Goal: Task Accomplishment & Management: Manage account settings

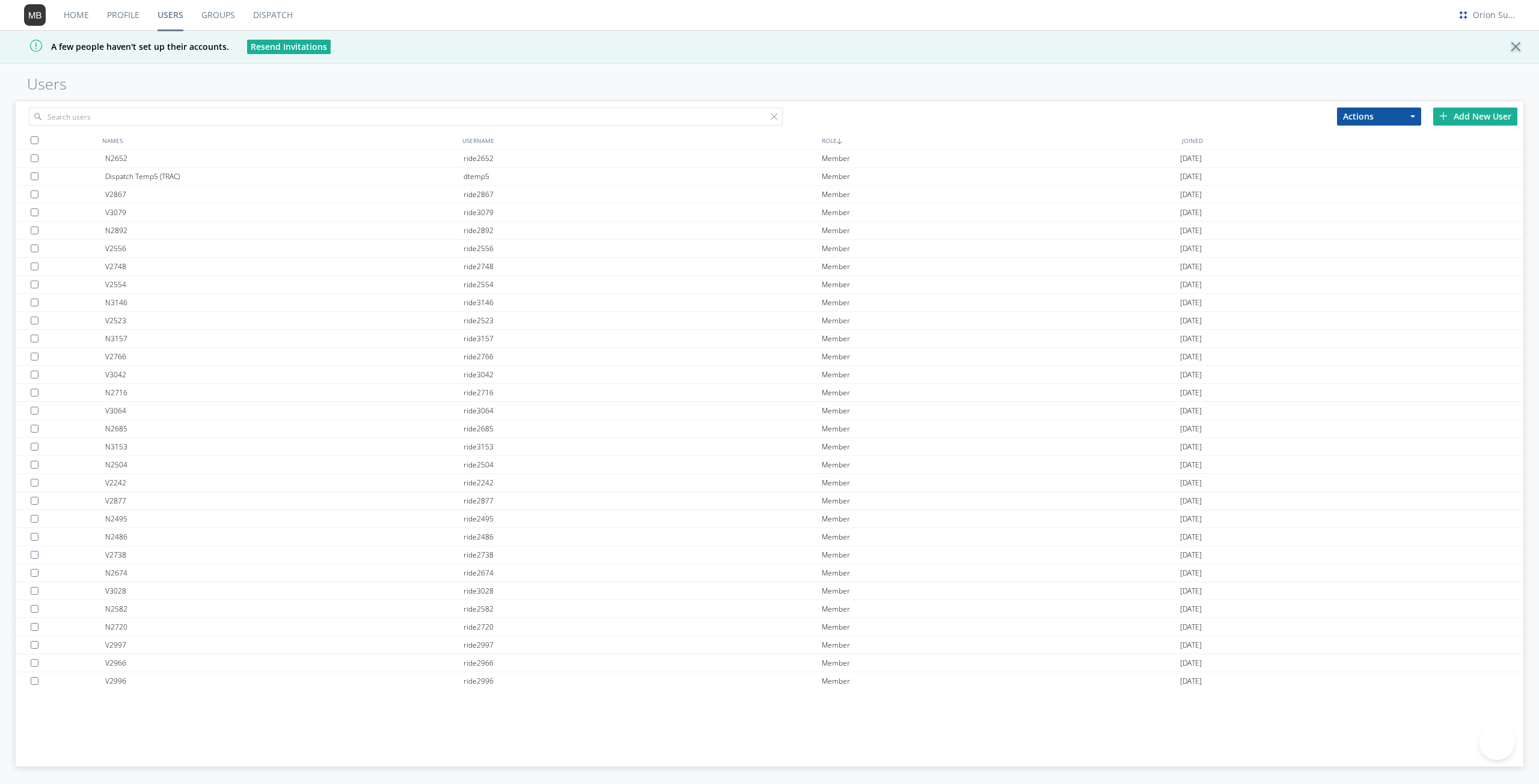
type input "[EMAIL_ADDRESS][DOMAIN_NAME]"
click at [220, 109] on input "text" at bounding box center [405, 116] width 754 height 18
type input "g"
click at [193, 111] on input "text" at bounding box center [405, 116] width 754 height 18
click at [1458, 114] on div "Add New User" at bounding box center [1475, 116] width 84 height 18
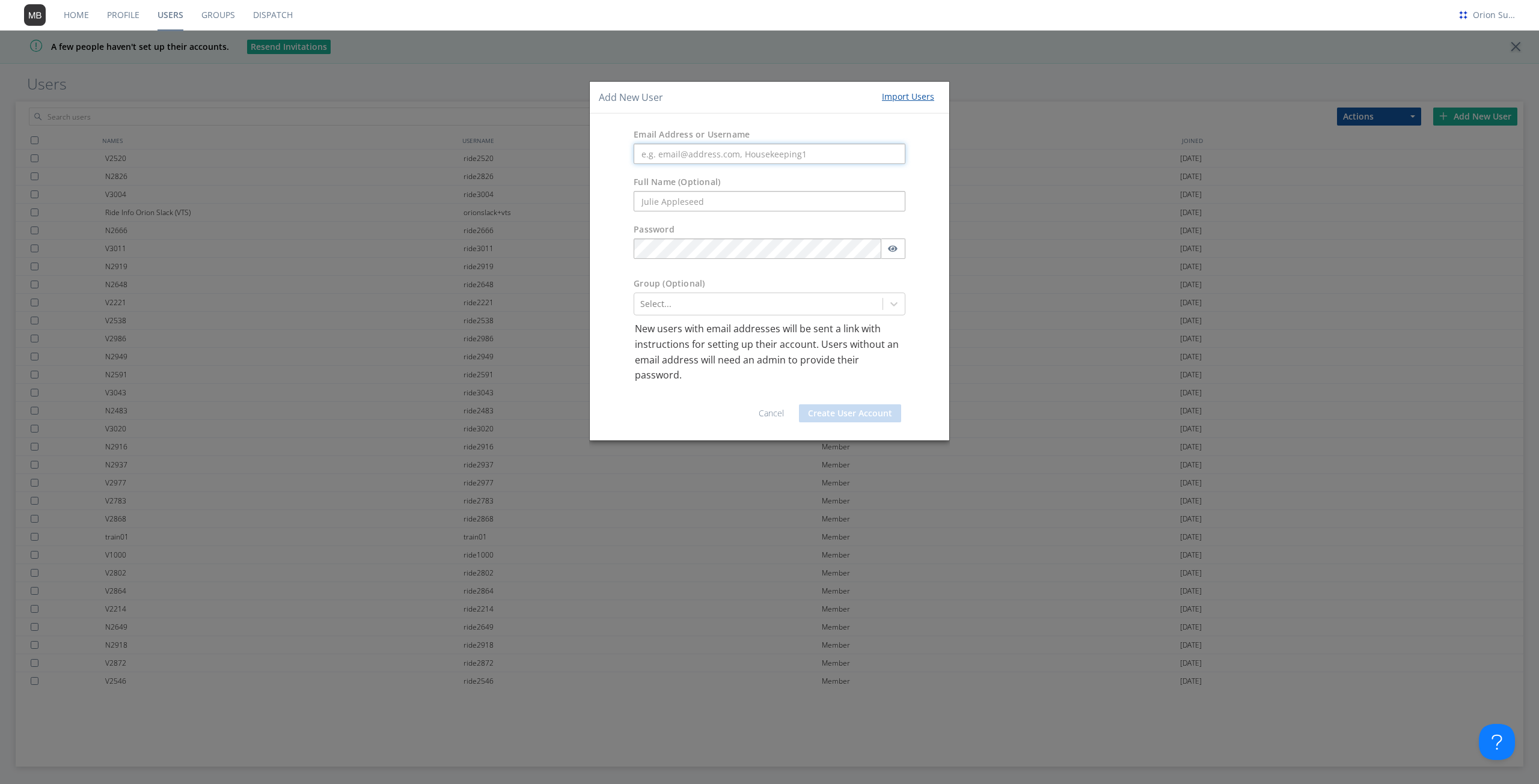
click at [763, 145] on input "text" at bounding box center [769, 154] width 271 height 20
paste input "[EMAIL_ADDRESS][DOMAIN_NAME]"
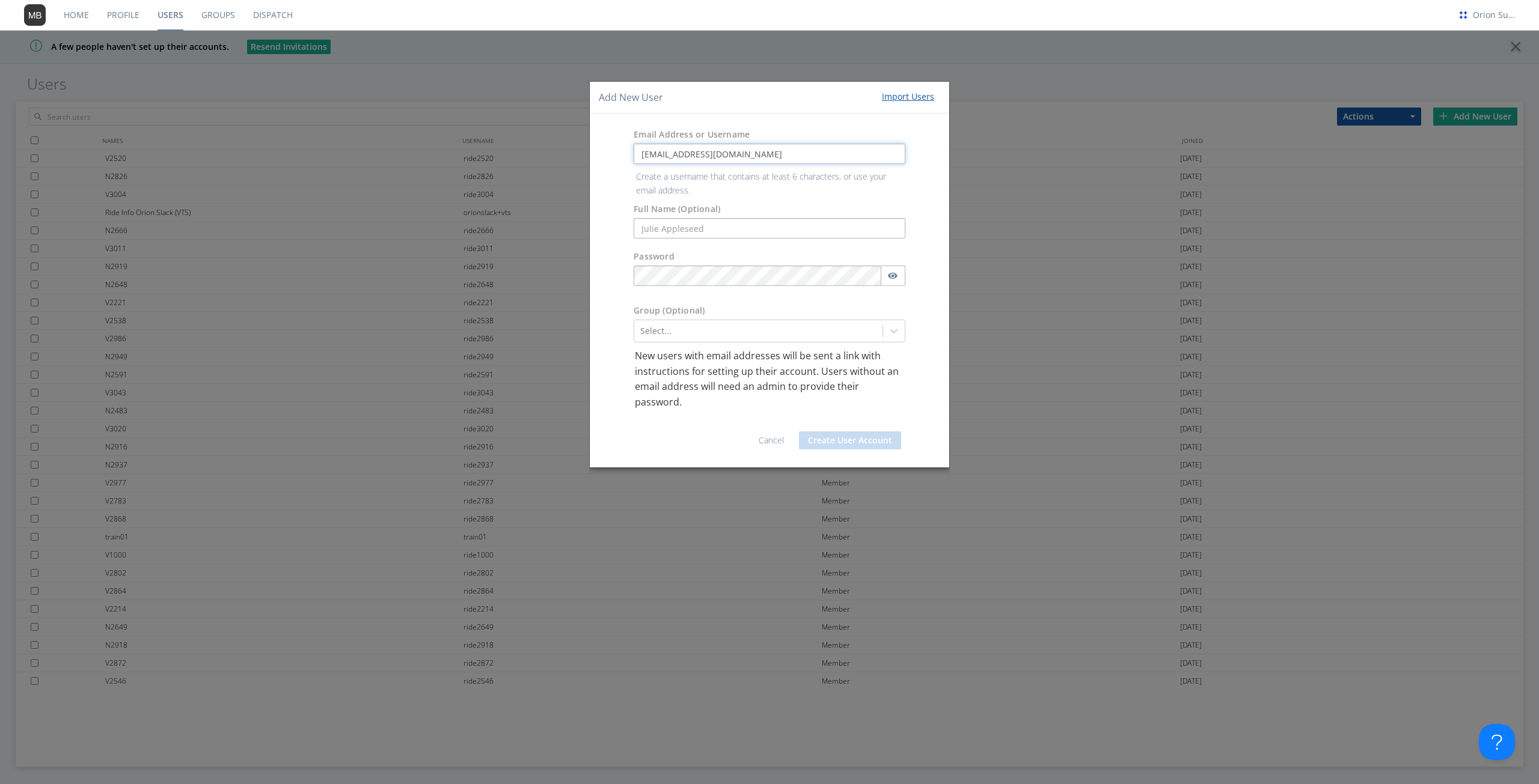
type input "[EMAIL_ADDRESS][DOMAIN_NAME]"
click at [729, 225] on form "Email Address or Username [EMAIL_ADDRESS][DOMAIN_NAME] Create a username that c…" at bounding box center [769, 291] width 341 height 336
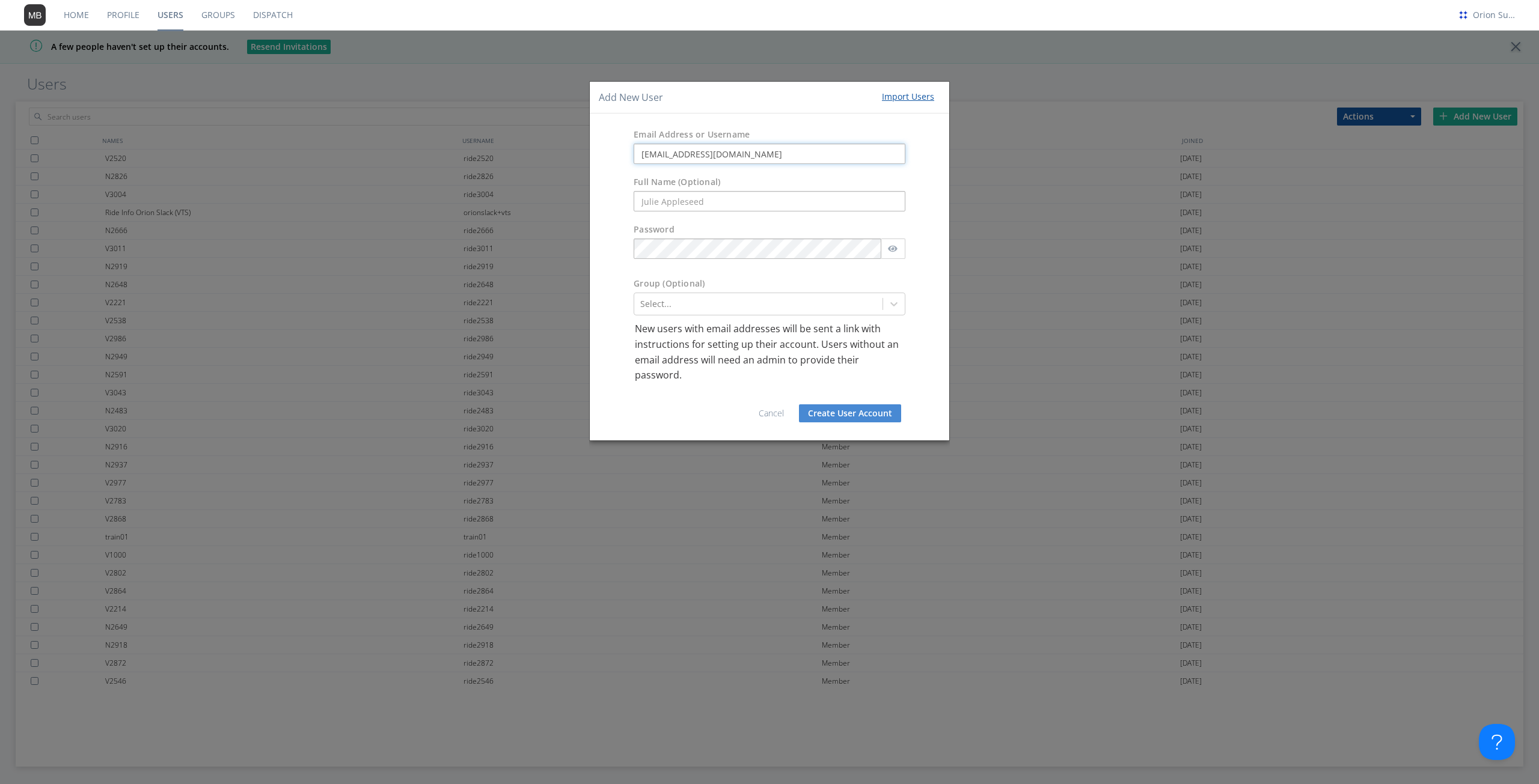
click at [651, 152] on input "[EMAIL_ADDRESS][DOMAIN_NAME]" at bounding box center [769, 154] width 271 height 20
click at [655, 199] on input "text" at bounding box center [769, 201] width 271 height 20
paste input "gisele"
click at [677, 156] on input "[EMAIL_ADDRESS][DOMAIN_NAME]" at bounding box center [769, 154] width 271 height 20
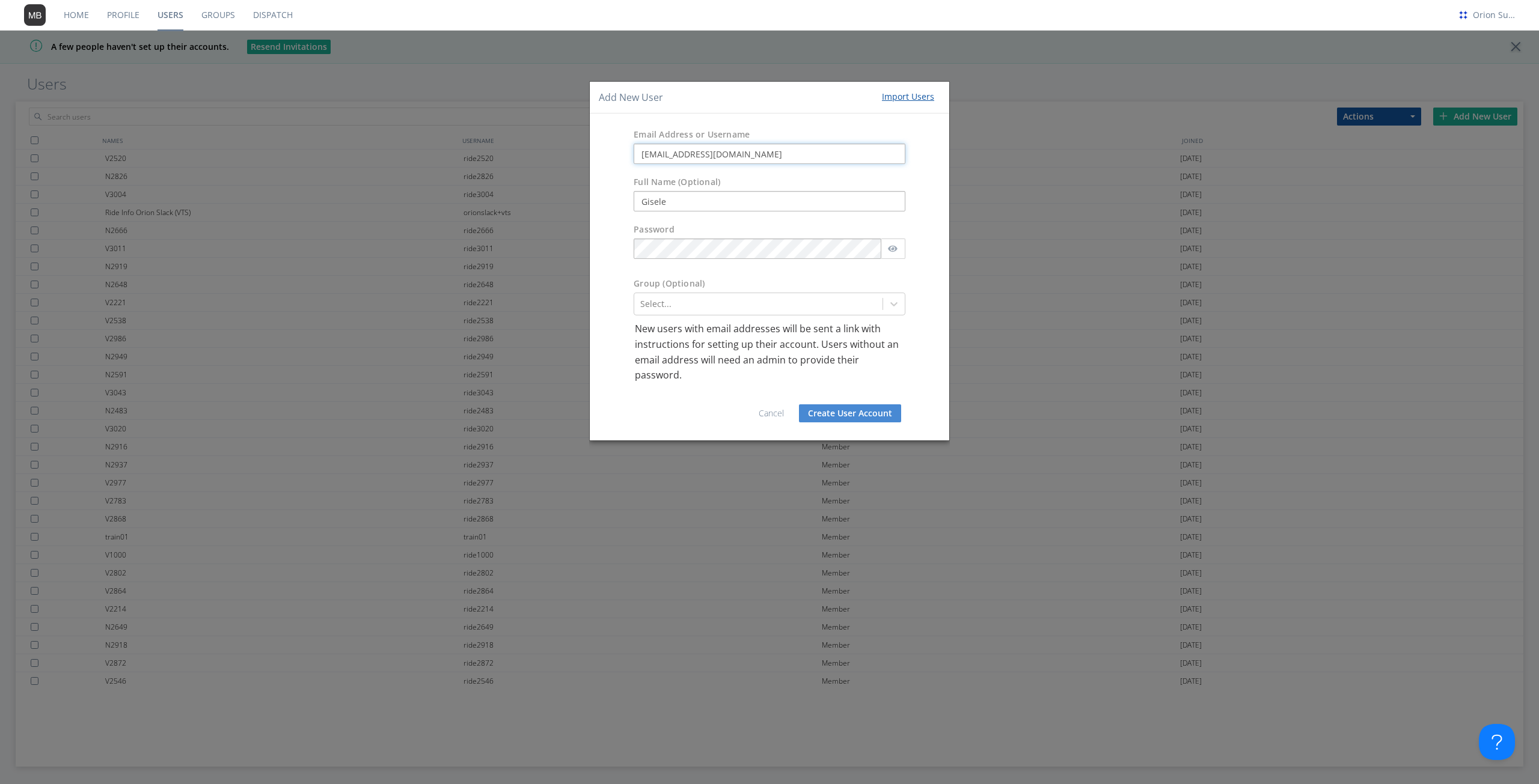
click at [677, 156] on input "[EMAIL_ADDRESS][DOMAIN_NAME]" at bounding box center [769, 154] width 271 height 20
click at [687, 199] on input "Gisele" at bounding box center [769, 201] width 271 height 20
paste input "adechian"
click at [679, 201] on input "[PERSON_NAME]" at bounding box center [769, 201] width 271 height 20
type input "[PERSON_NAME]"
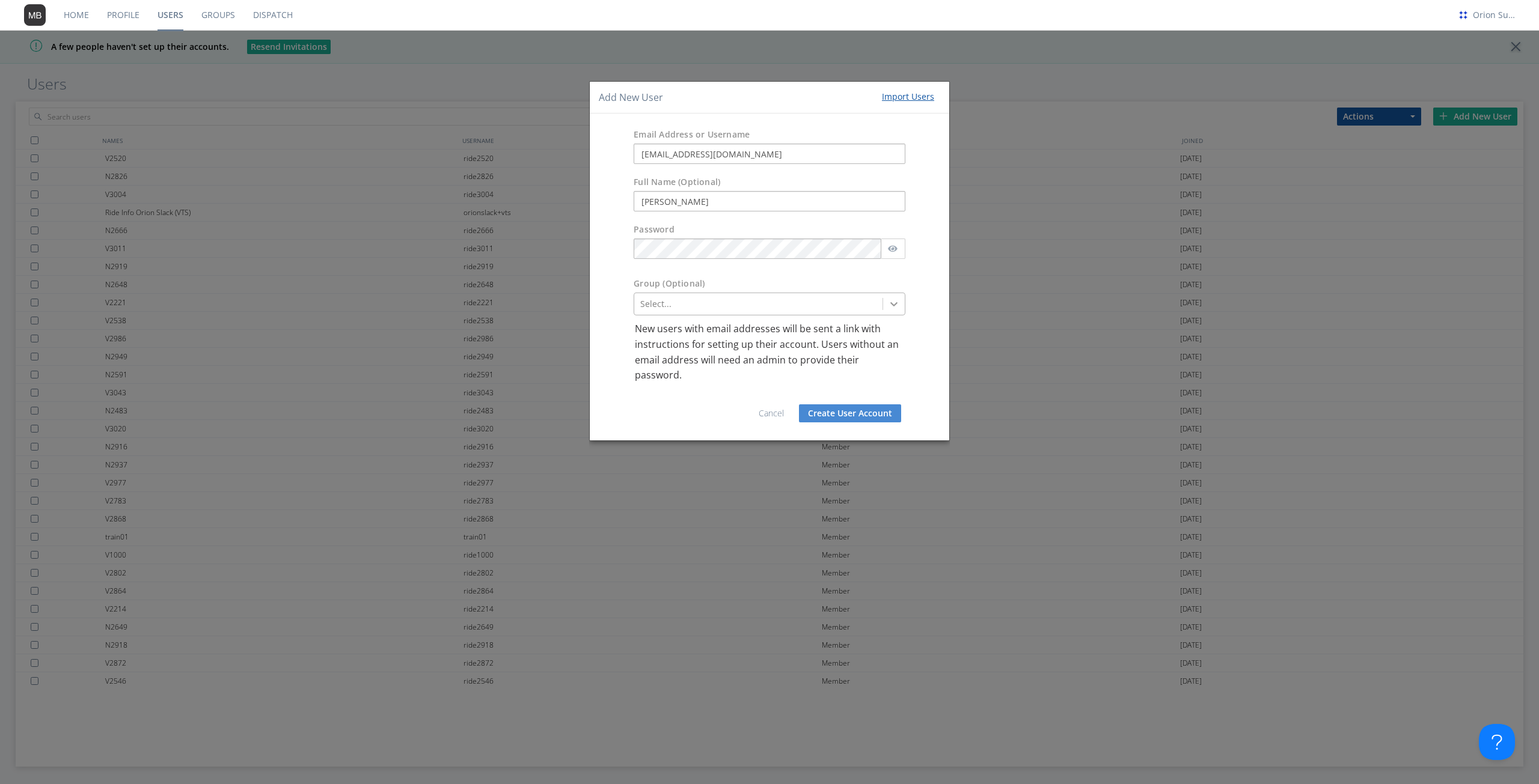
click at [887, 303] on div at bounding box center [894, 304] width 22 height 22
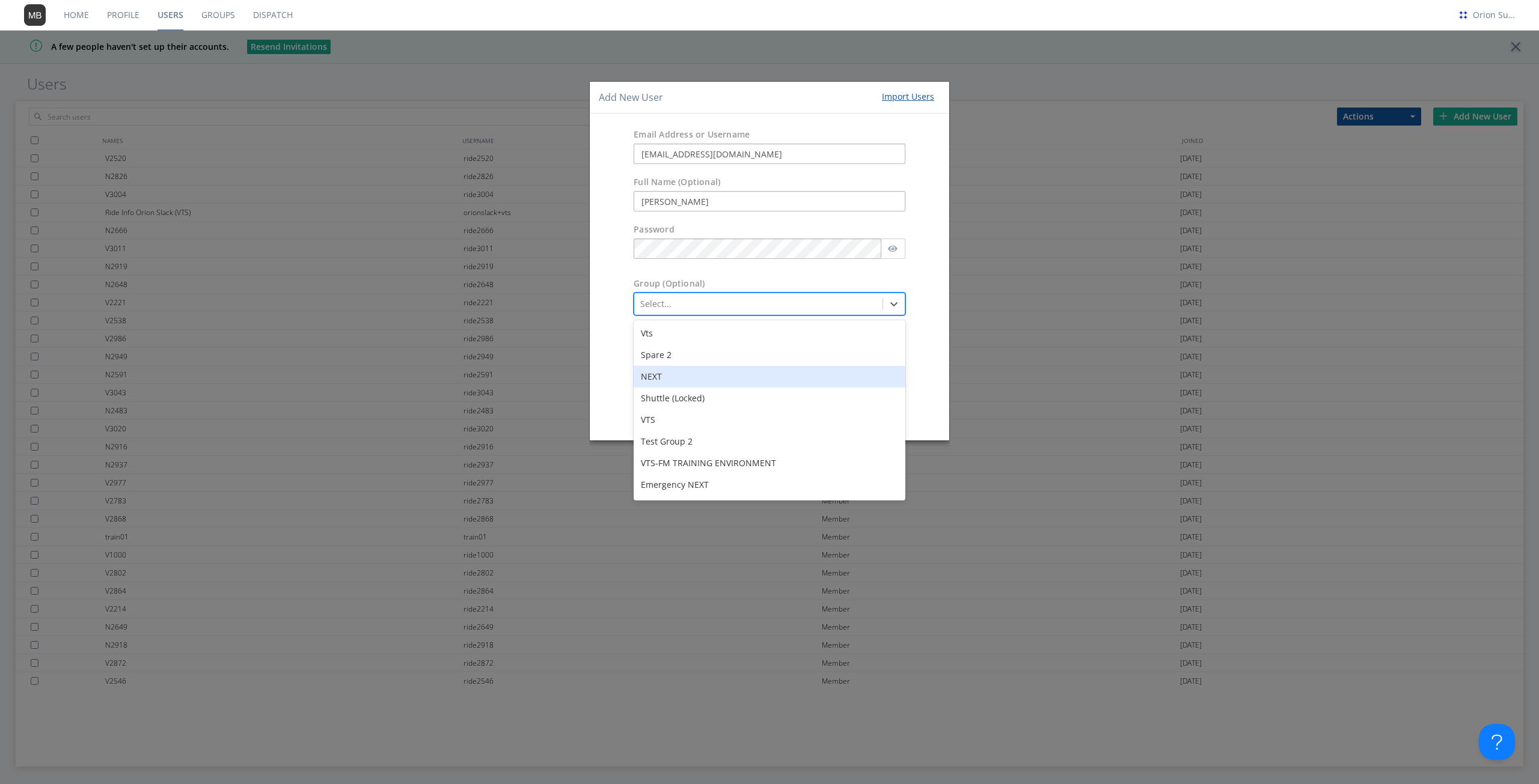
click at [759, 373] on div "NEXT" at bounding box center [769, 377] width 271 height 22
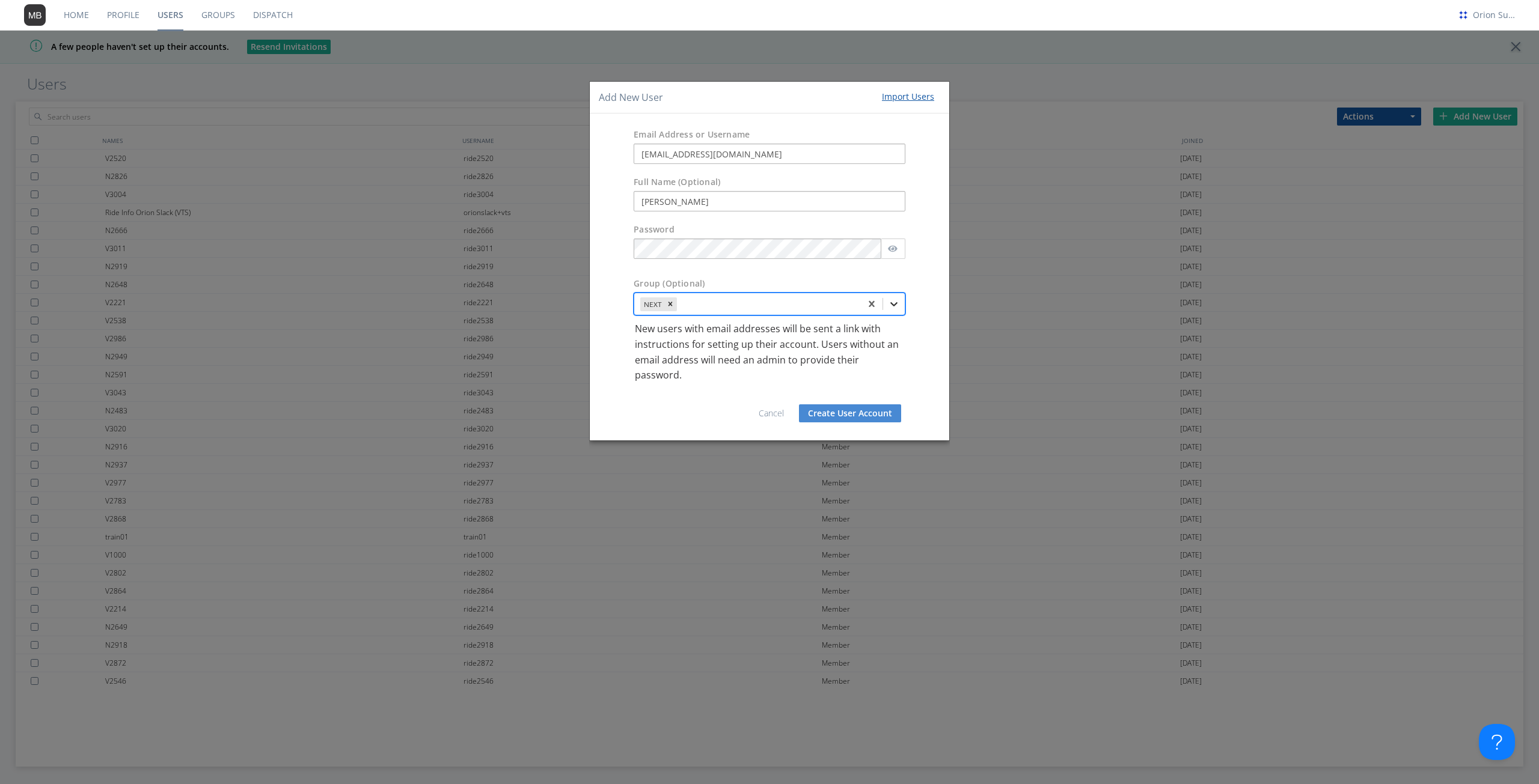
click at [892, 303] on icon at bounding box center [894, 304] width 12 height 12
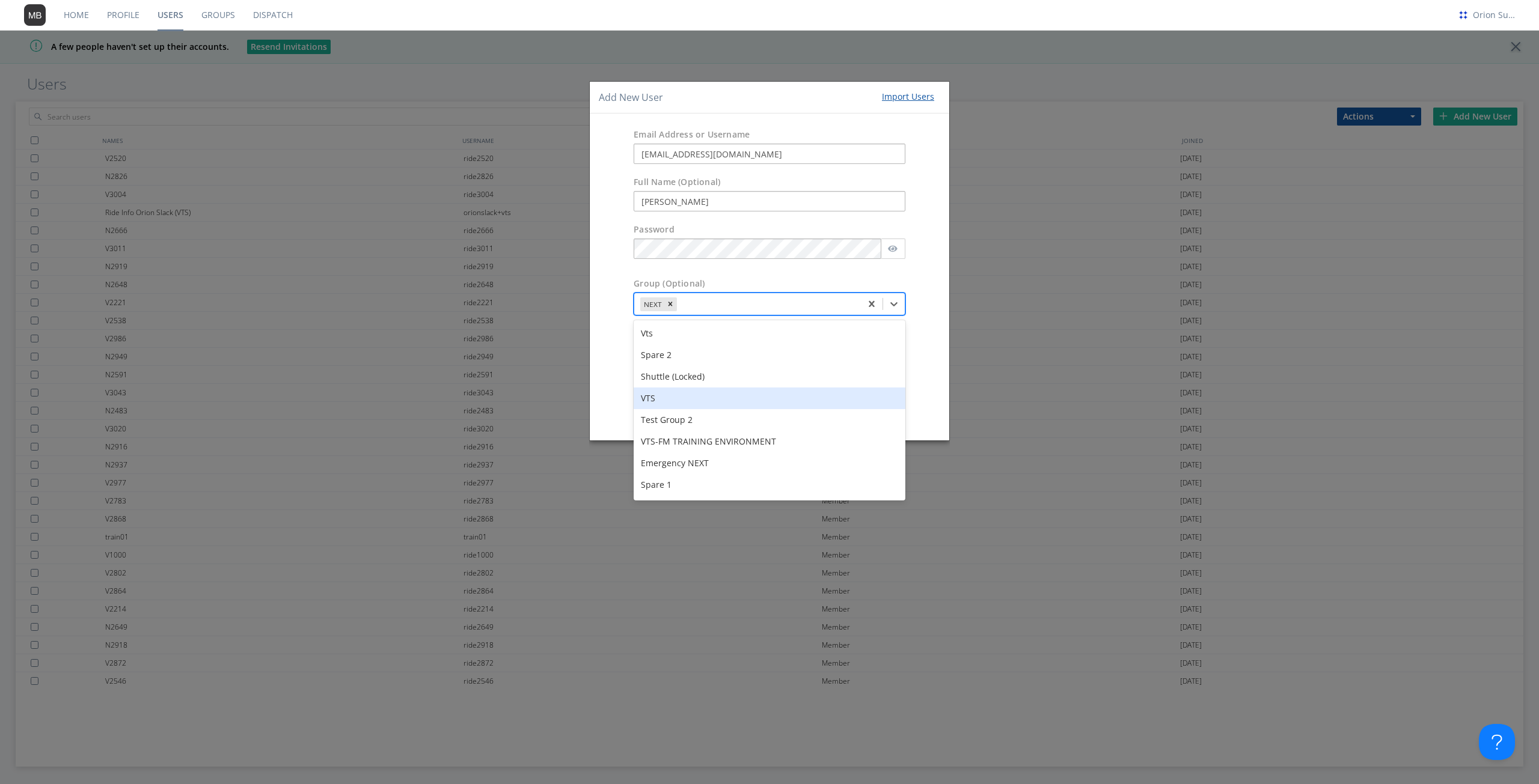
click at [743, 401] on div "VTS" at bounding box center [769, 398] width 271 height 22
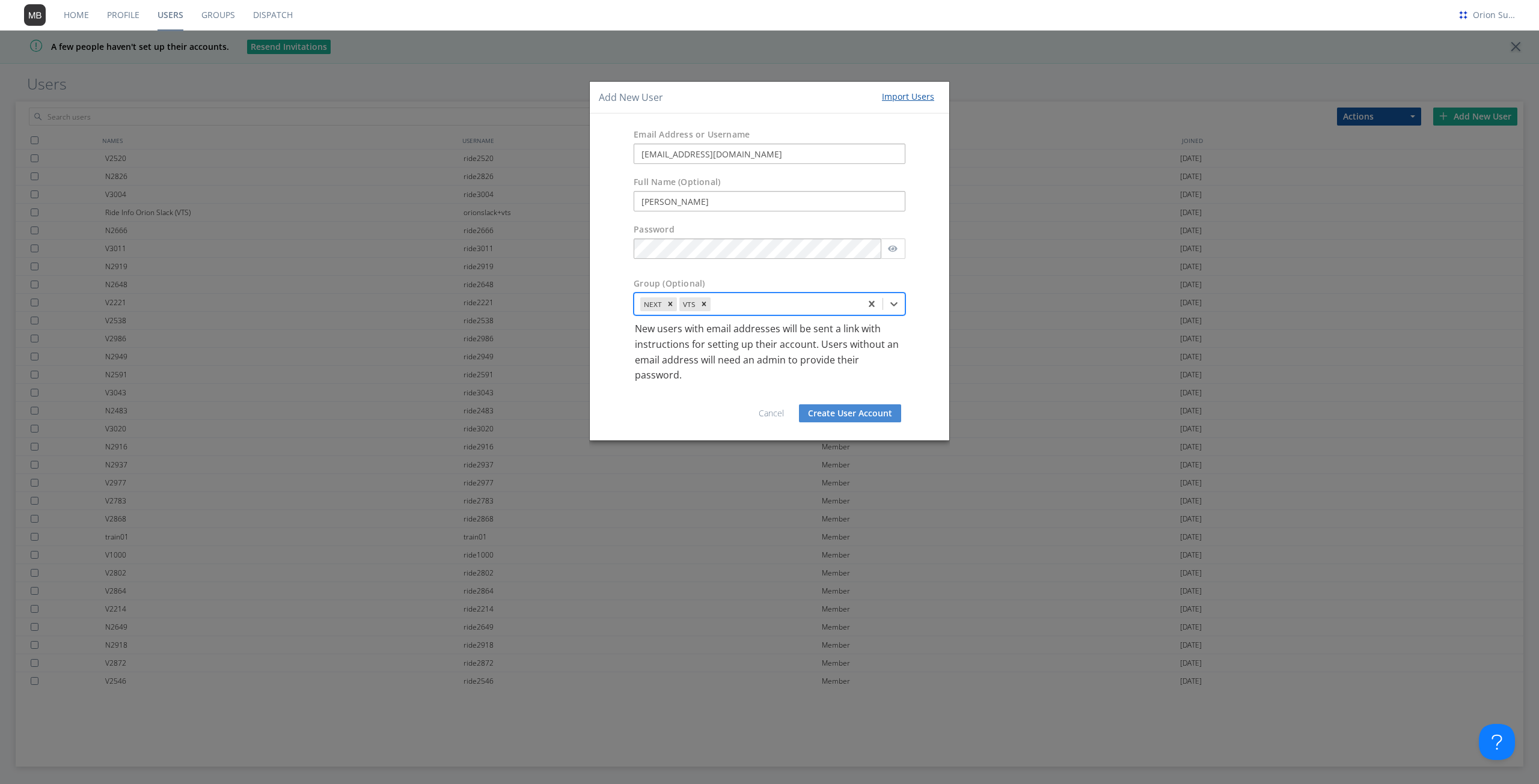
click at [852, 411] on button "Create User Account" at bounding box center [850, 413] width 102 height 18
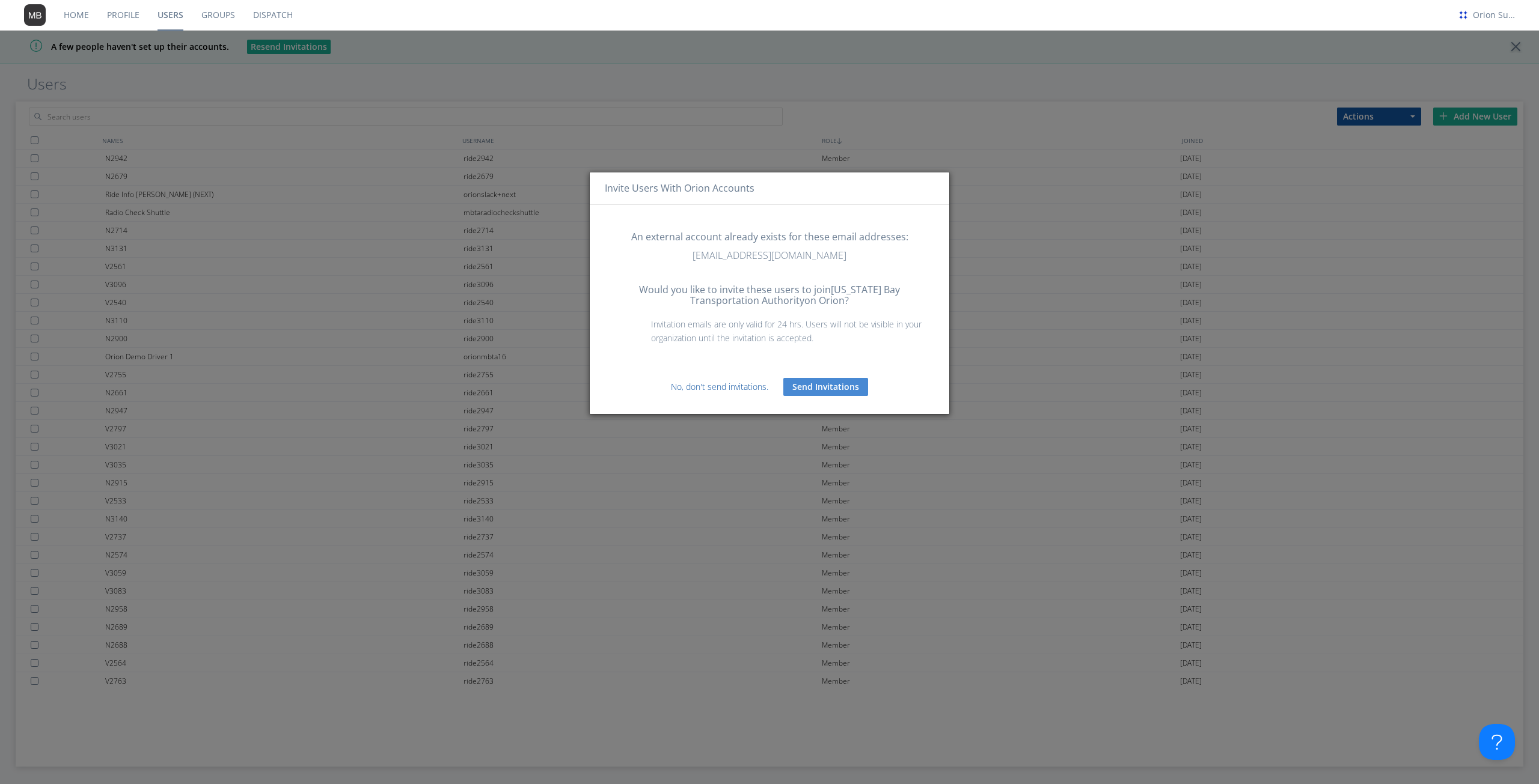
click at [681, 388] on link "No, don't send invitations." at bounding box center [719, 387] width 97 height 12
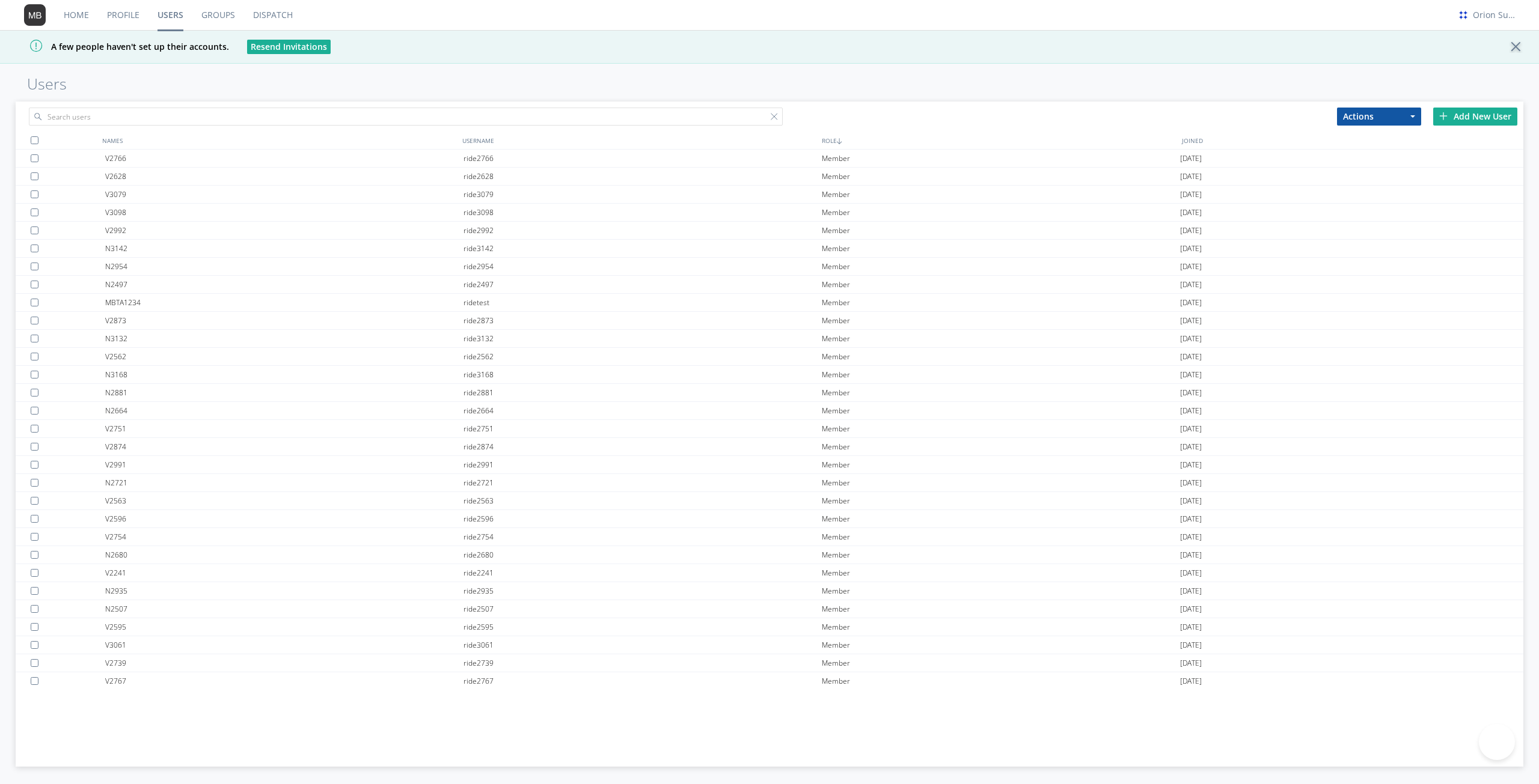
click at [158, 109] on input "text" at bounding box center [405, 116] width 754 height 18
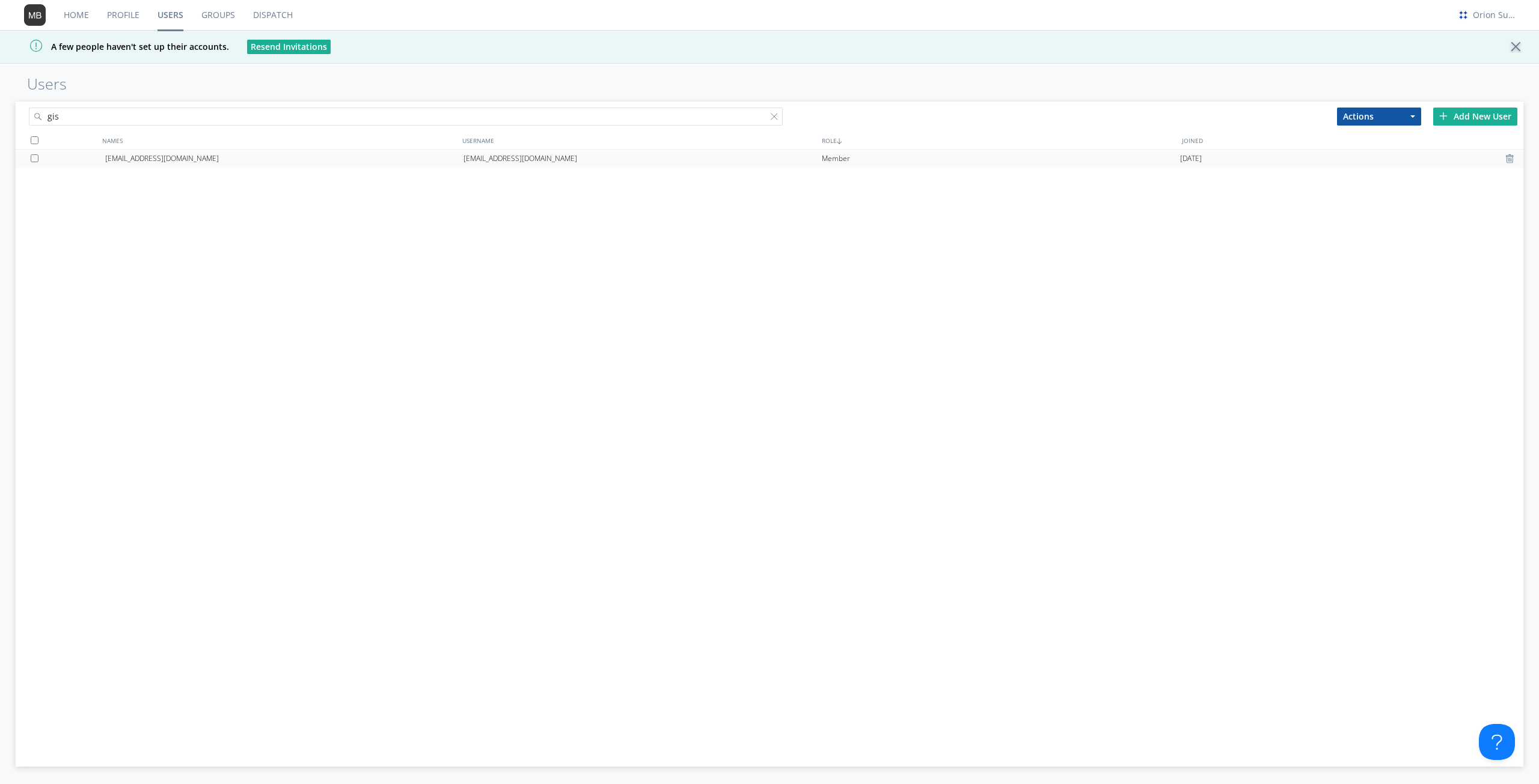
type input "gis"
click at [285, 166] on div "[EMAIL_ADDRESS][DOMAIN_NAME]" at bounding box center [284, 159] width 358 height 18
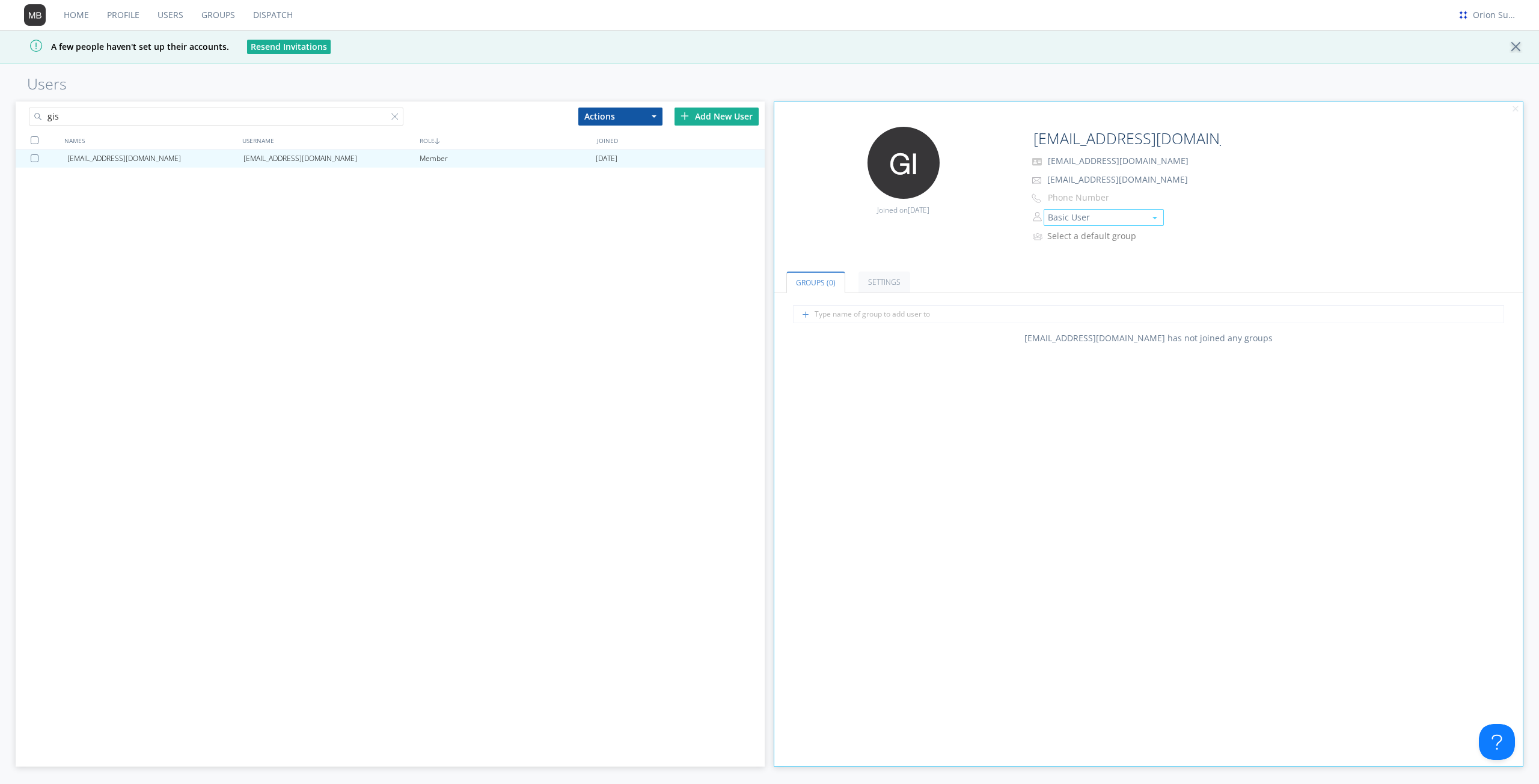
click at [1089, 222] on button "Basic User" at bounding box center [1103, 217] width 120 height 17
click at [1131, 233] on link "Organization Admin" at bounding box center [1104, 236] width 119 height 18
click at [1065, 214] on button "Organization Admin" at bounding box center [1103, 217] width 120 height 17
click at [1041, 145] on input "[EMAIL_ADDRESS][DOMAIN_NAME]" at bounding box center [1125, 138] width 194 height 24
type input "[PERSON_NAME]"
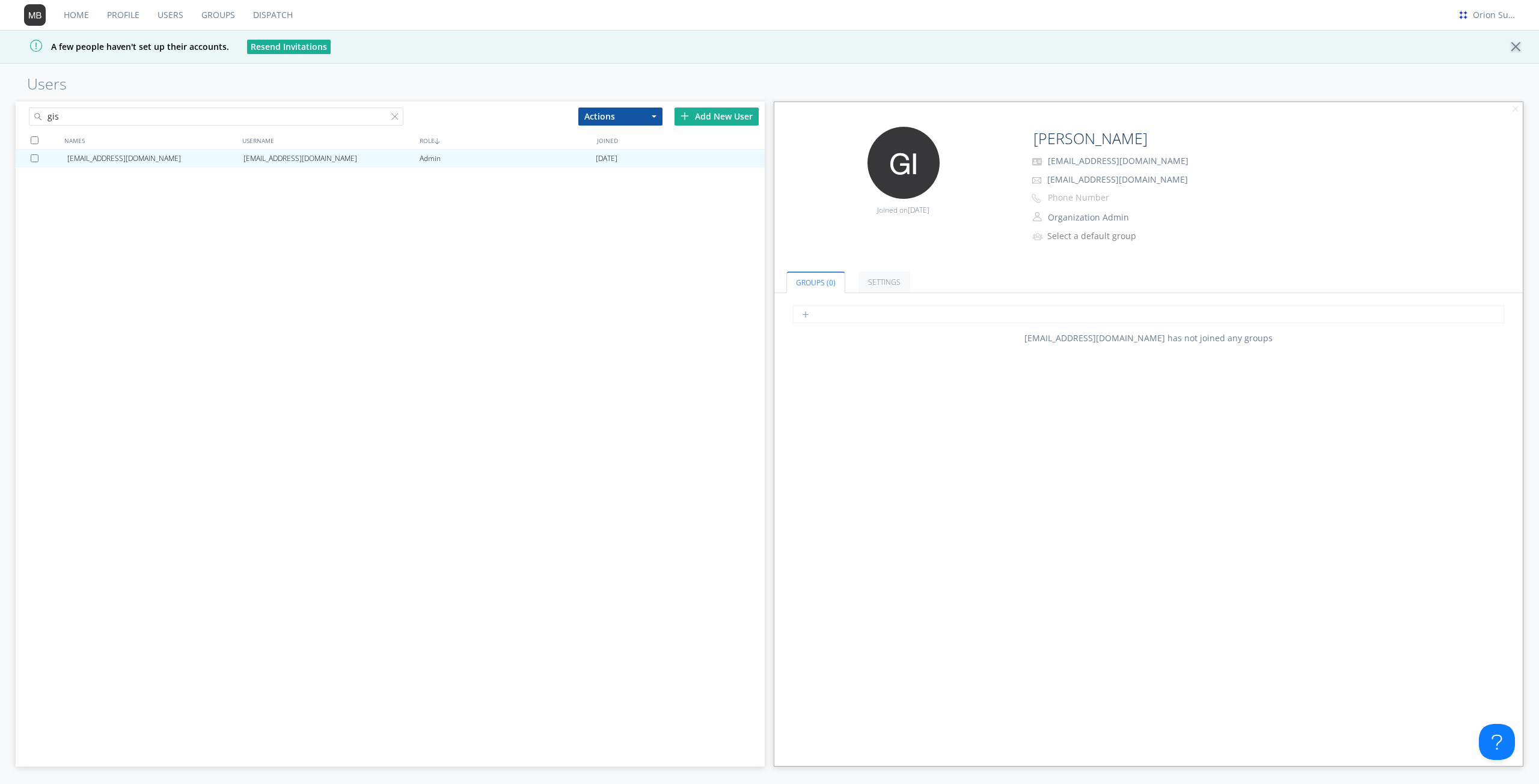
click at [968, 311] on input "text" at bounding box center [1148, 314] width 711 height 18
type input "next"
type input "vts"
click at [357, 269] on div "Gisele Adechian gisele.adechian@transdev.com Admin 2025-09-03" at bounding box center [390, 419] width 749 height 539
click at [165, 325] on div "Gisele Adechian gisele.adechian@transdev.com Admin 2025-09-03" at bounding box center [390, 419] width 749 height 539
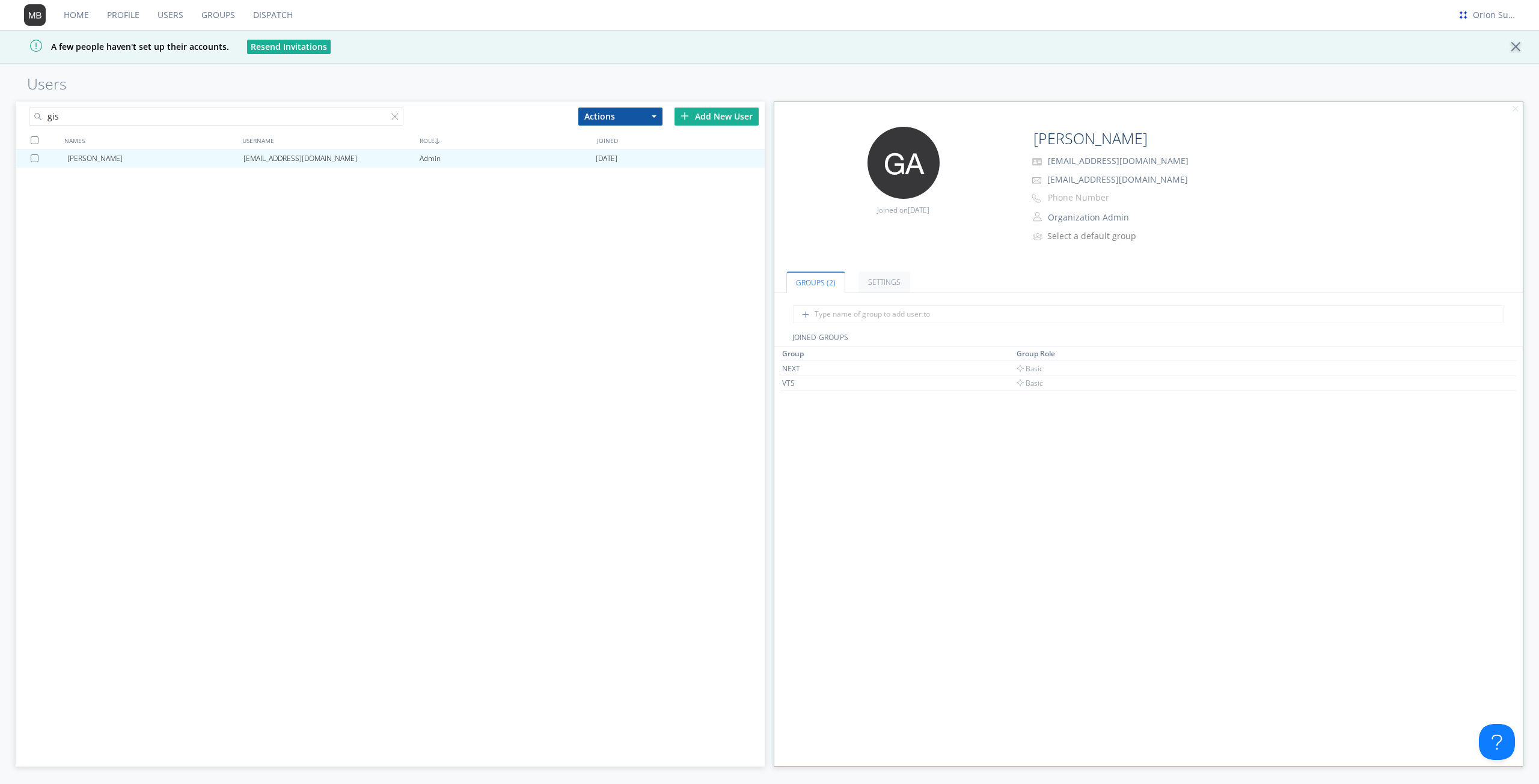
click at [574, 326] on div "Gisele Adechian gisele.adechian@transdev.com Admin 2025-09-03" at bounding box center [390, 419] width 749 height 539
click at [316, 118] on input "gis" at bounding box center [216, 116] width 374 height 18
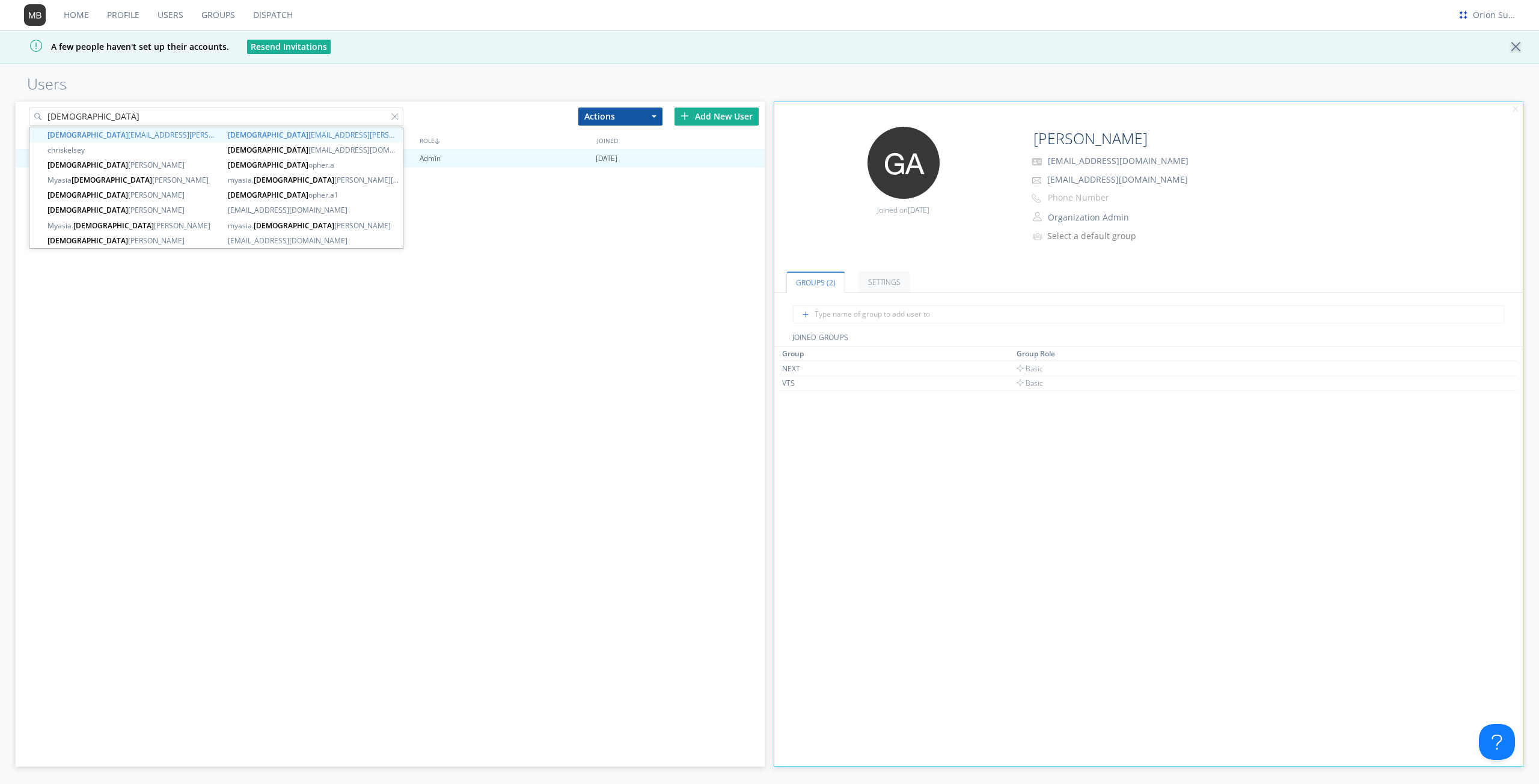
type input "christ"
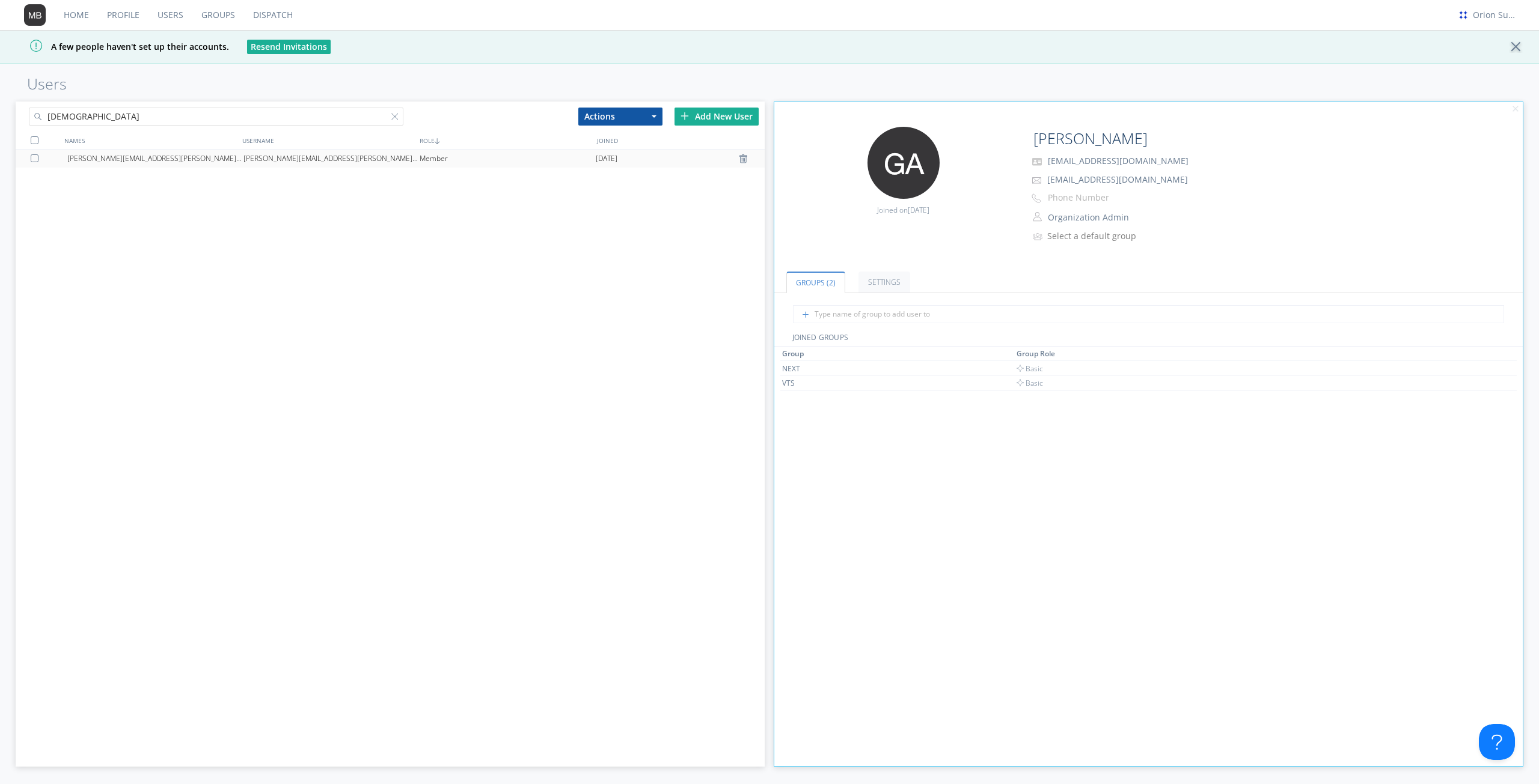
click at [387, 155] on div "christopher.atkinson@transdev.com" at bounding box center [332, 159] width 176 height 18
click at [1073, 240] on button "Basic User" at bounding box center [1103, 248] width 120 height 17
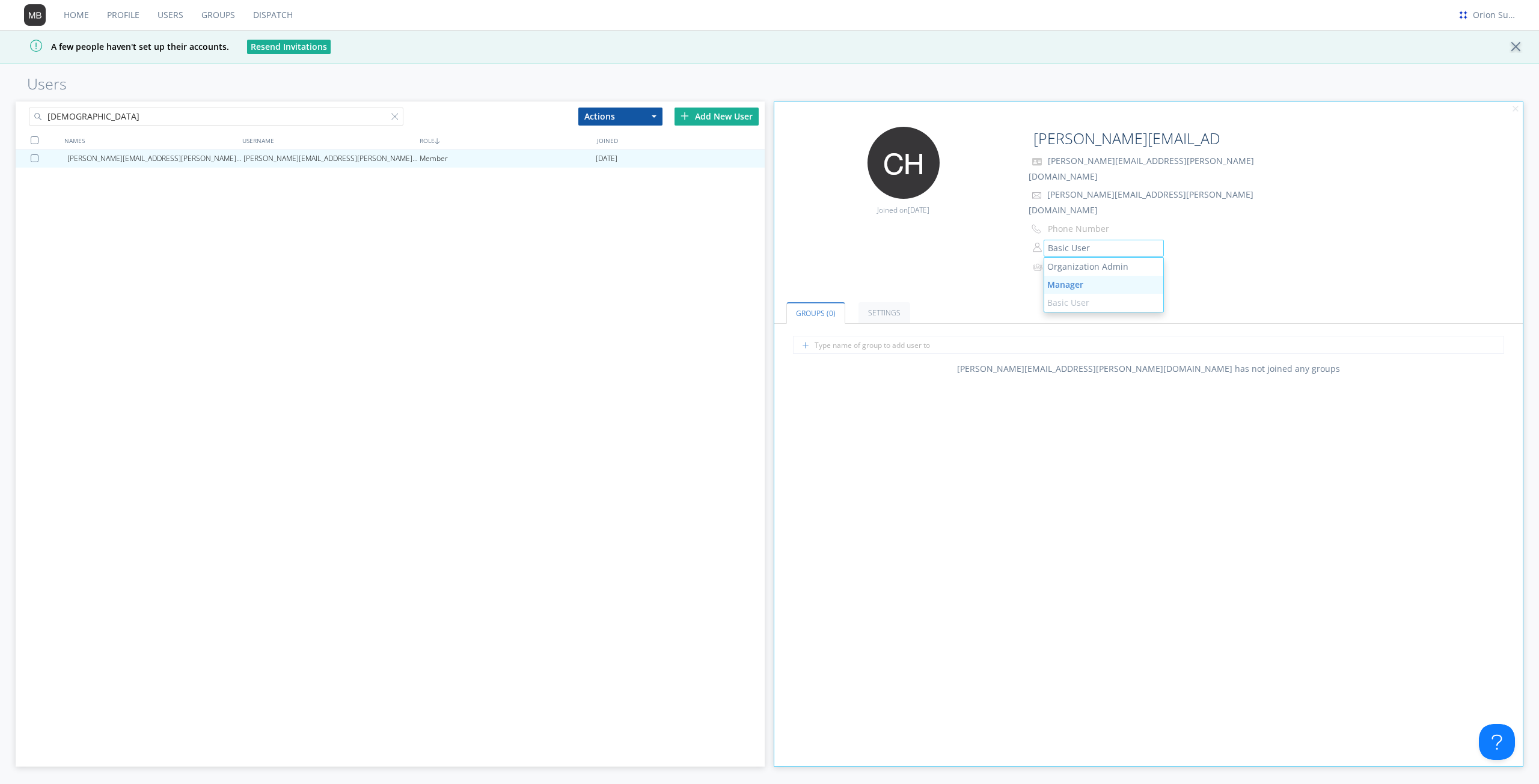
click at [1087, 276] on link "Manager" at bounding box center [1104, 285] width 119 height 18
click at [1040, 136] on input "christopher.atkinson@transdev.com" at bounding box center [1125, 138] width 194 height 24
type input "[PERSON_NAME]"
click at [951, 297] on div "Groups (0) Settings christopher.atkinson@transdev.com has not joined any groups…" at bounding box center [1148, 527] width 749 height 479
click at [948, 336] on input "text" at bounding box center [1148, 344] width 711 height 18
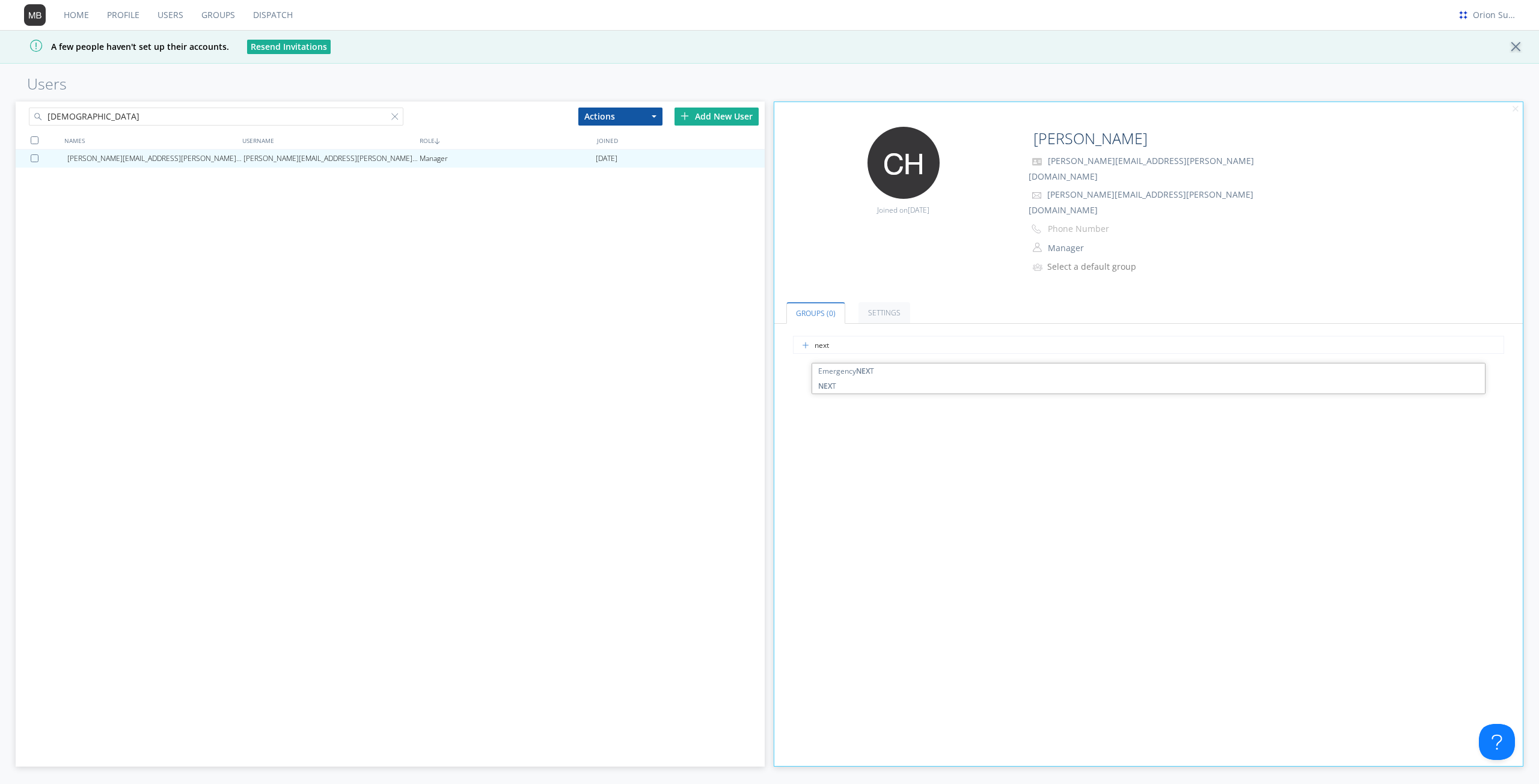
type input "next"
type input "vt"
type input "christopher.atkinson@transdev.com"
type input "vts"
click at [580, 341] on div "christopher.atkinson@transdev.com christopher.atkinson@transdev.com Manager 202…" at bounding box center [390, 419] width 749 height 539
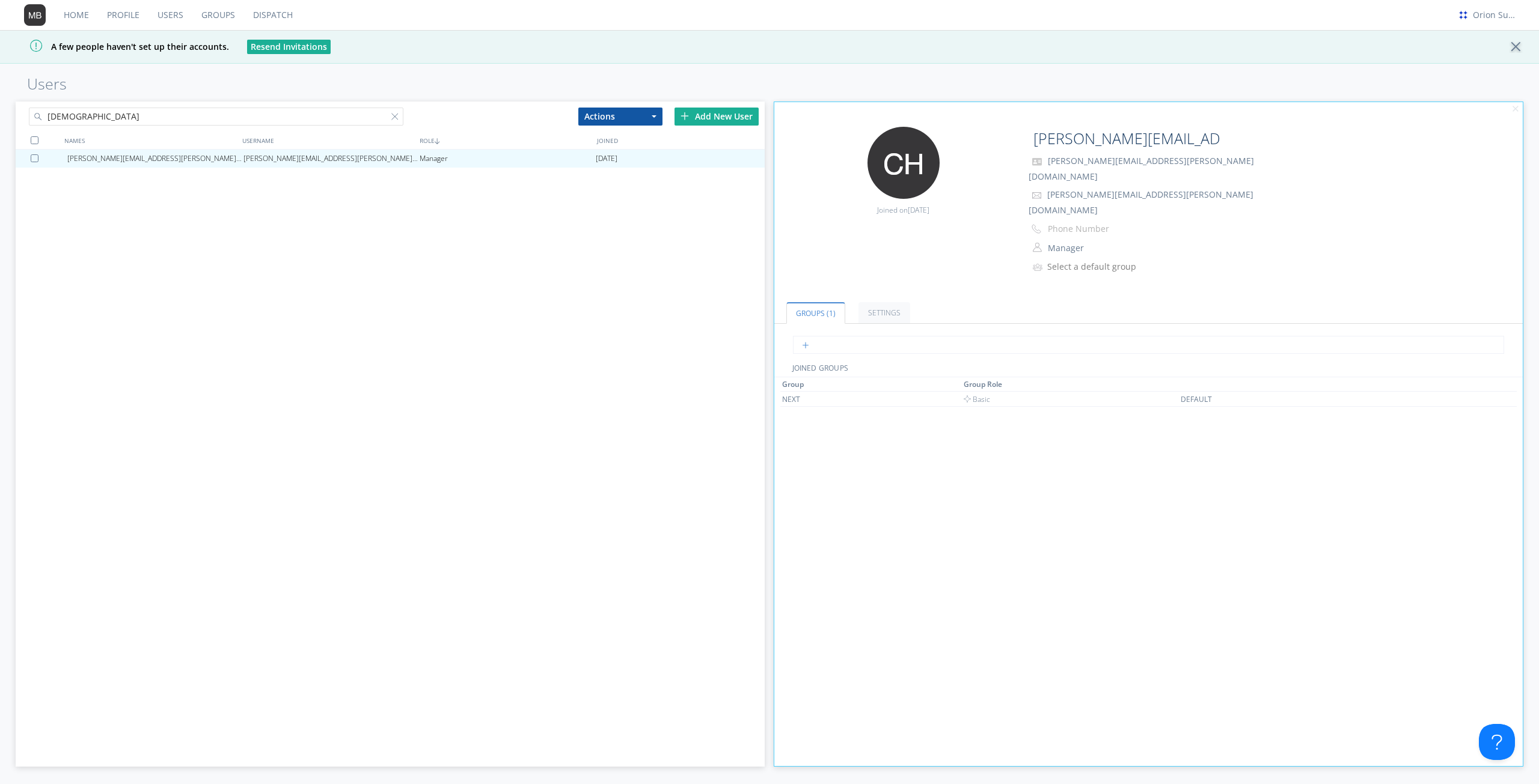
click at [841, 336] on input "text" at bounding box center [1148, 344] width 711 height 18
type input "vts"
click at [619, 379] on div "christopher.atkinson@transdev.com christopher.atkinson@transdev.com Manager 202…" at bounding box center [390, 419] width 749 height 539
click at [987, 394] on span "Basic" at bounding box center [976, 399] width 27 height 10
click at [973, 408] on span "Basic" at bounding box center [967, 413] width 27 height 10
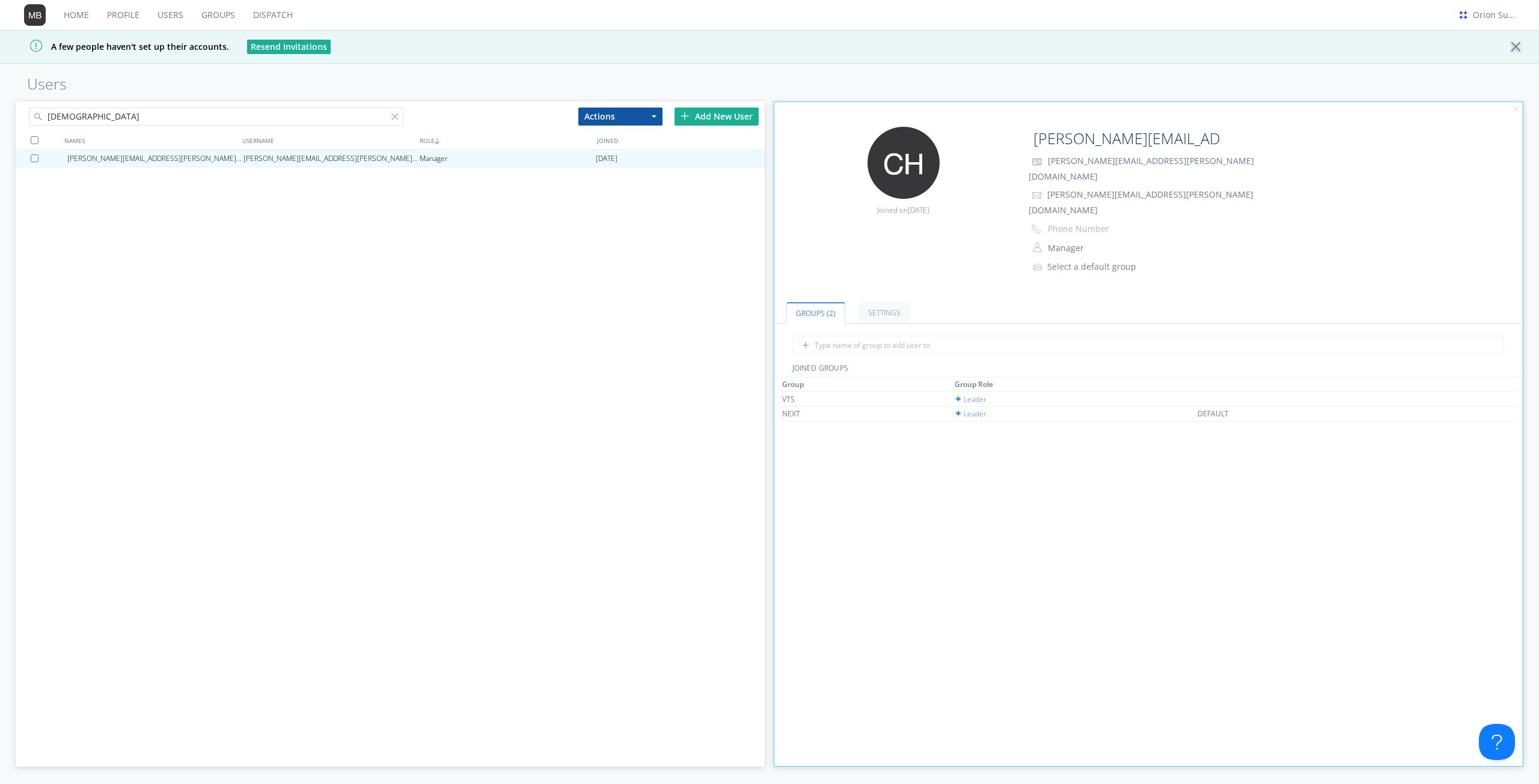
drag, startPoint x: 330, startPoint y: 424, endPoint x: 284, endPoint y: 251, distance: 179.0
click at [330, 424] on div "christopher.atkinson@transdev.com christopher.atkinson@transdev.com Manager 202…" at bounding box center [390, 419] width 749 height 539
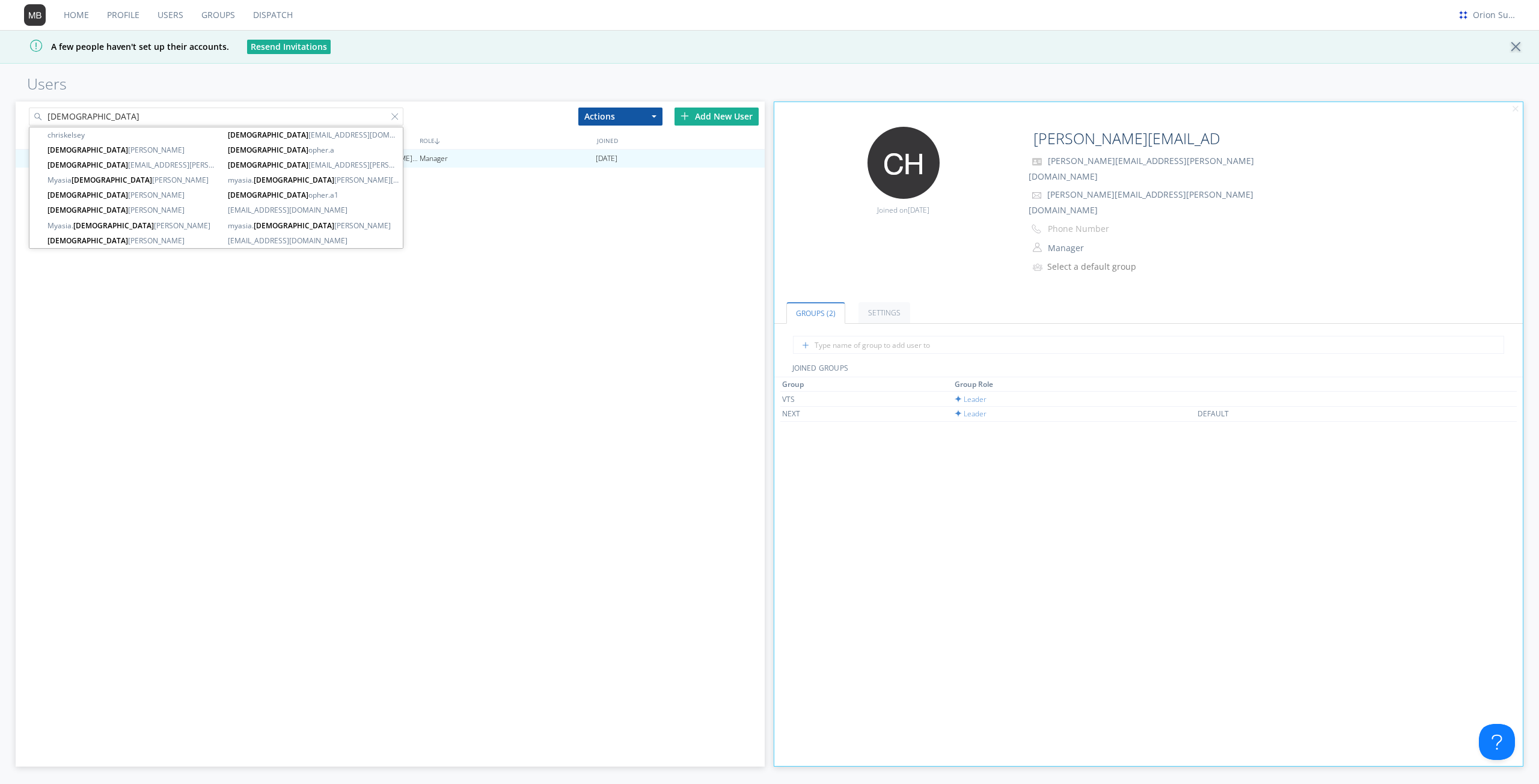
drag, startPoint x: 171, startPoint y: 117, endPoint x: 16, endPoint y: 116, distance: 155.0
click at [16, 116] on div "christ" at bounding box center [203, 114] width 374 height 26
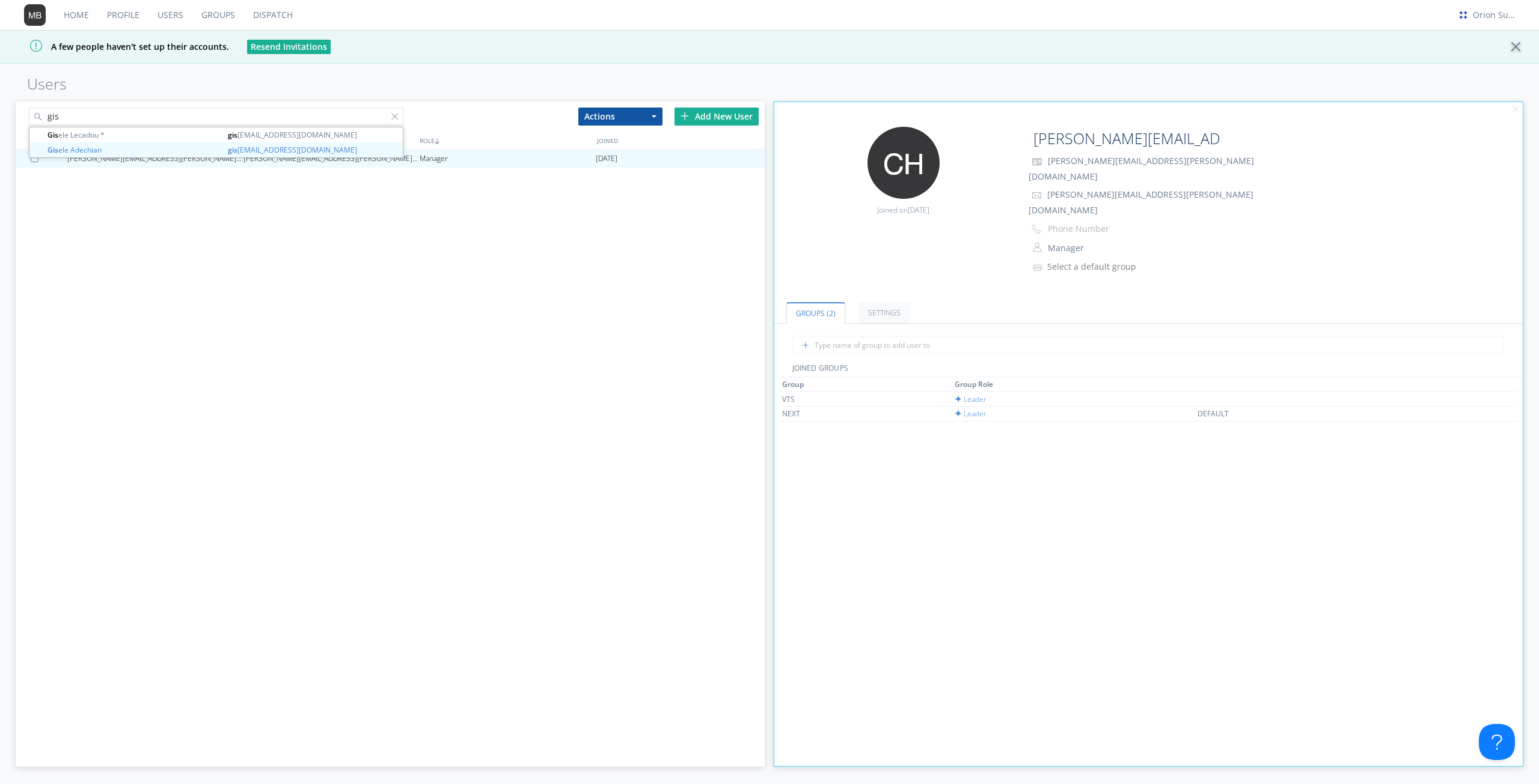
type input "gis"
click at [222, 158] on div "[PERSON_NAME]" at bounding box center [155, 159] width 176 height 18
type input "[PERSON_NAME]"
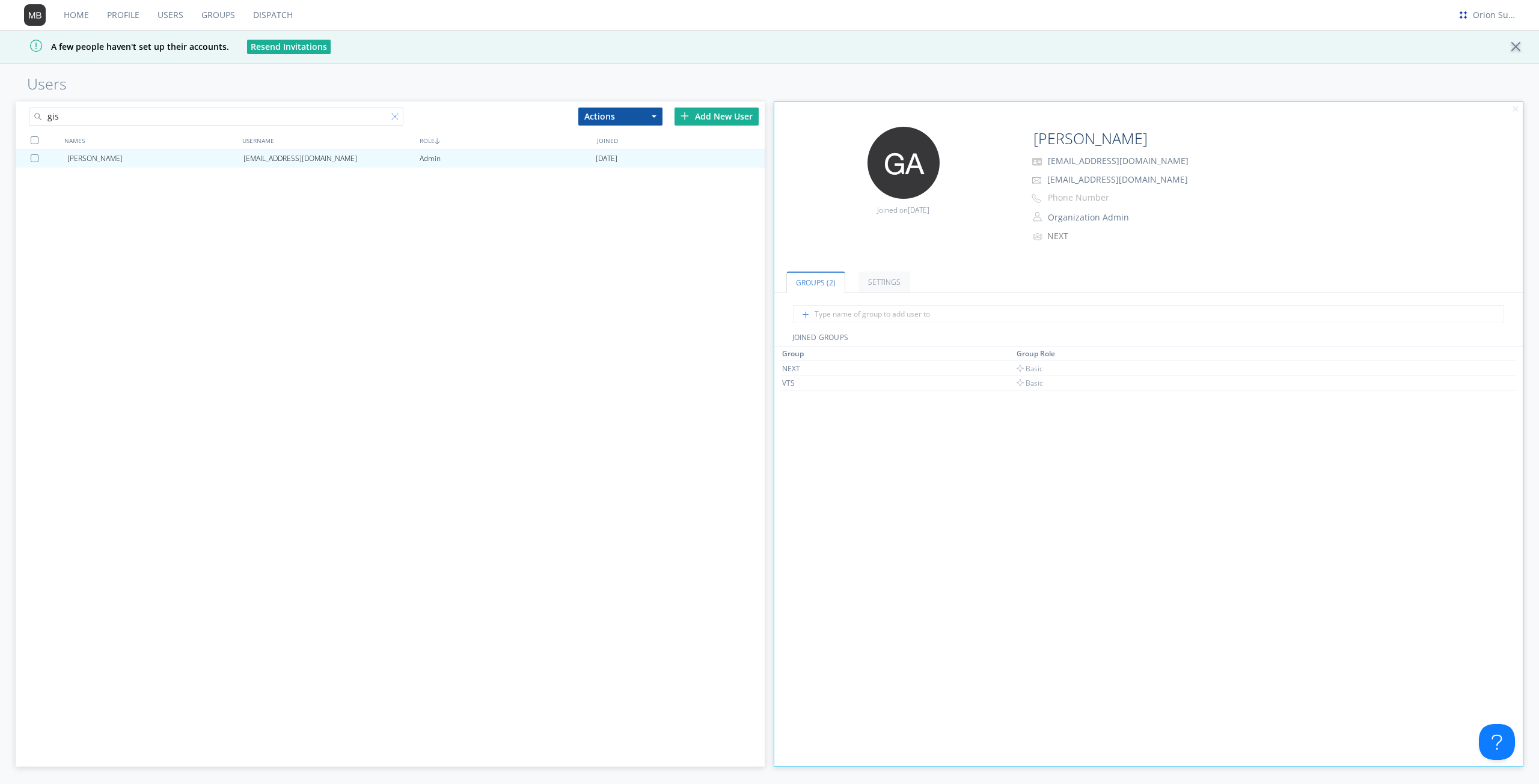
click at [392, 115] on div at bounding box center [398, 119] width 12 height 12
